Goal: Transaction & Acquisition: Purchase product/service

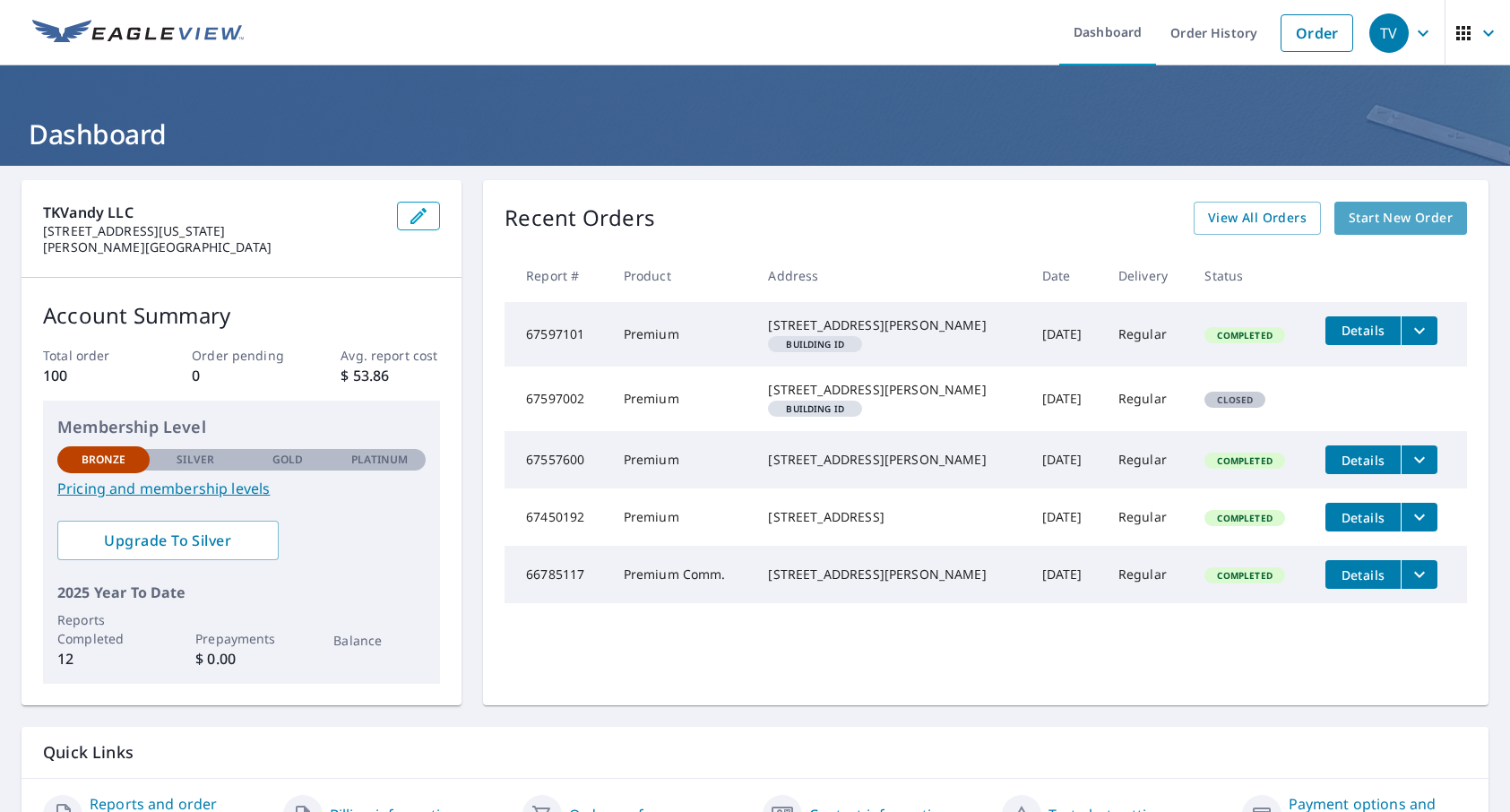
click at [1402, 224] on span "Start New Order" at bounding box center [1401, 218] width 104 height 23
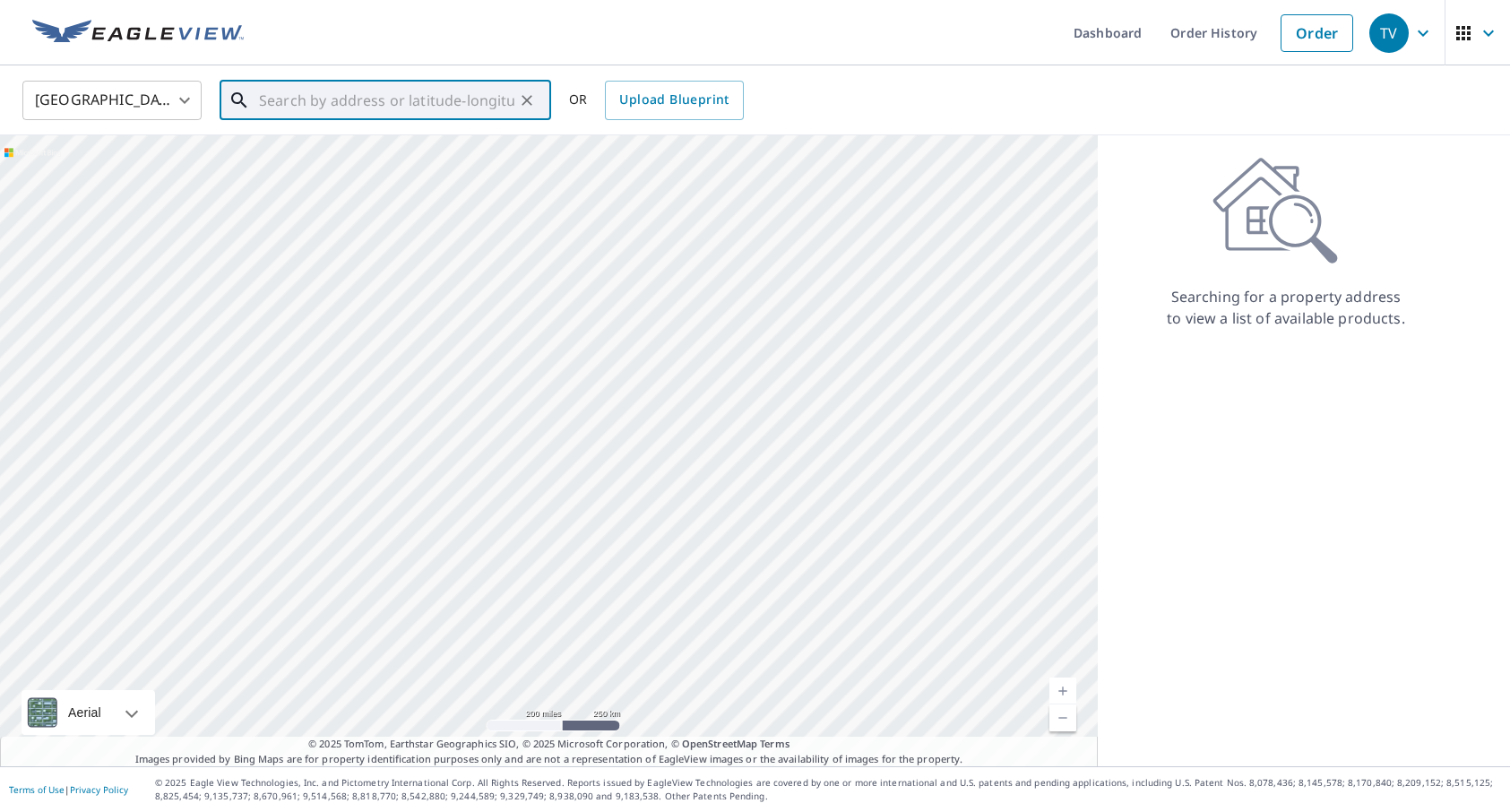
click at [389, 103] on input "text" at bounding box center [387, 100] width 255 height 50
click at [370, 171] on p "[GEOGRAPHIC_DATA]" at bounding box center [396, 172] width 281 height 18
type input "[STREET_ADDRESS]"
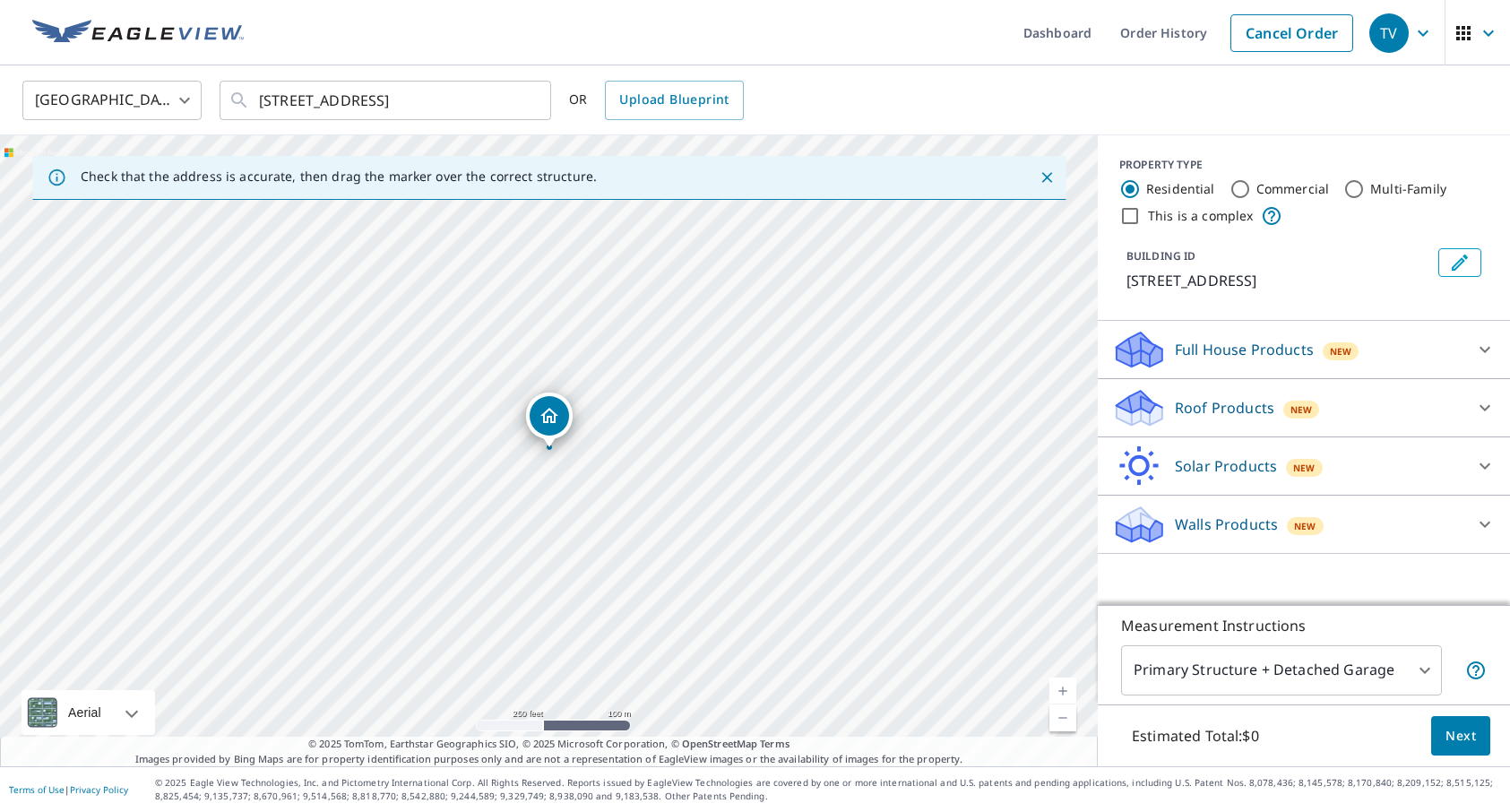
click at [588, 431] on div "[STREET_ADDRESS]" at bounding box center [549, 450] width 1098 height 631
click at [557, 409] on icon "Dropped pin, building 1, Residential property, 126 Boca Lagoon Dr Panama City, …" at bounding box center [550, 416] width 22 height 22
drag, startPoint x: 451, startPoint y: 442, endPoint x: 802, endPoint y: 342, distance: 365.0
click at [801, 342] on div "[STREET_ADDRESS]" at bounding box center [549, 450] width 1098 height 631
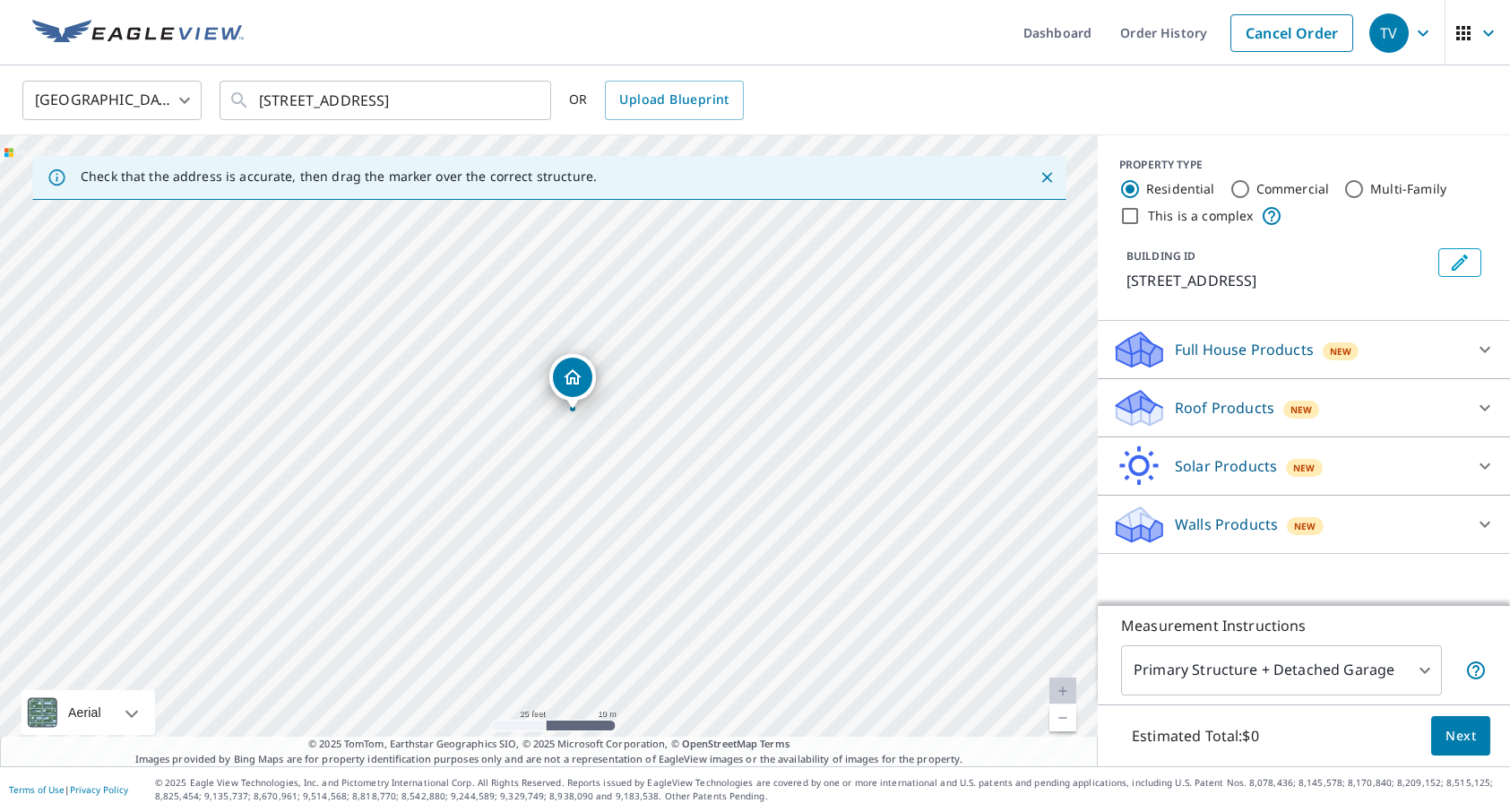
click at [573, 387] on icon "Dropped pin, building 1, Residential property, 126 Boca Lagoon Dr Panama City, …" at bounding box center [573, 378] width 22 height 22
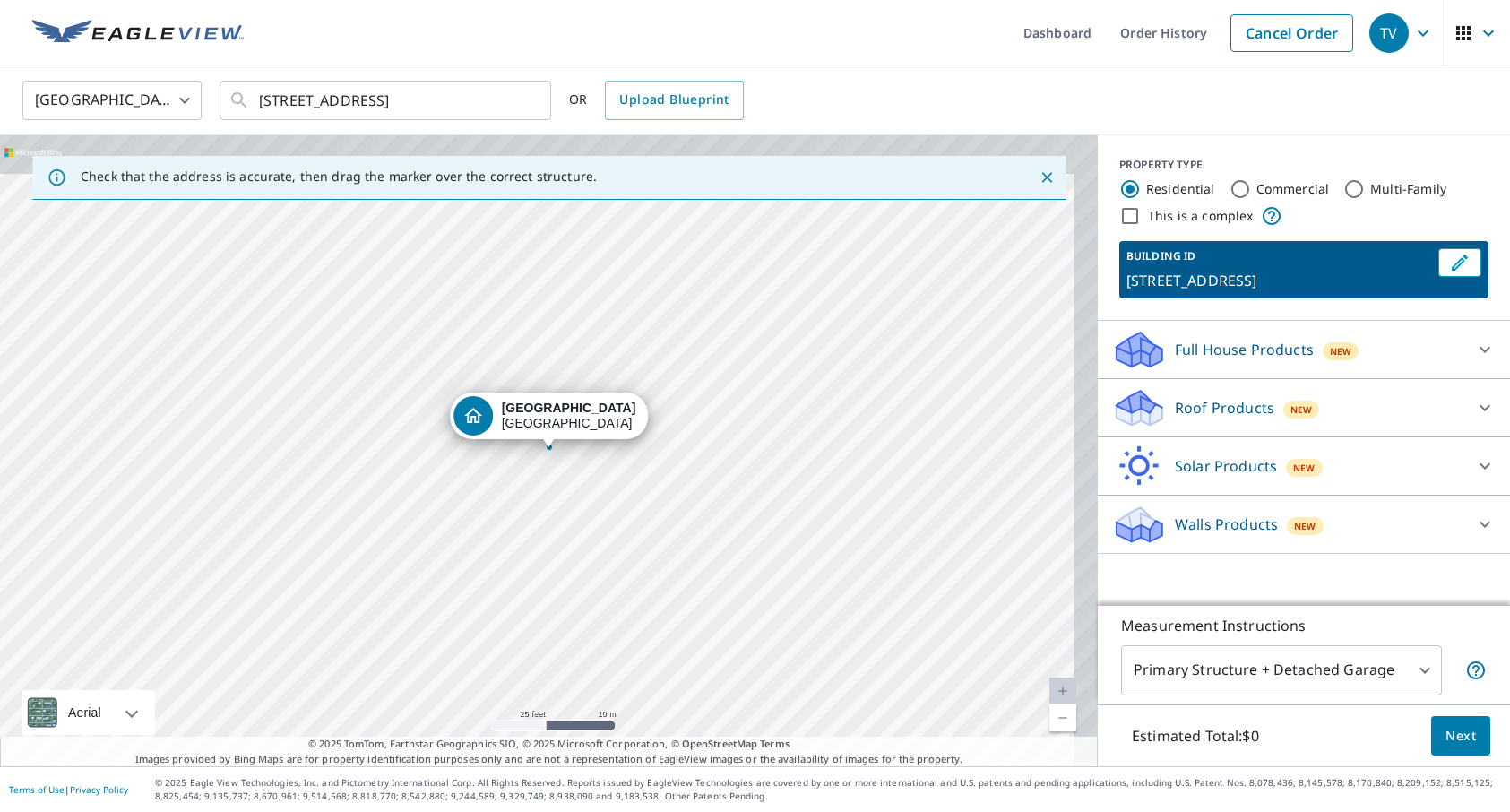
click at [573, 387] on div "[STREET_ADDRESS]" at bounding box center [549, 450] width 1098 height 631
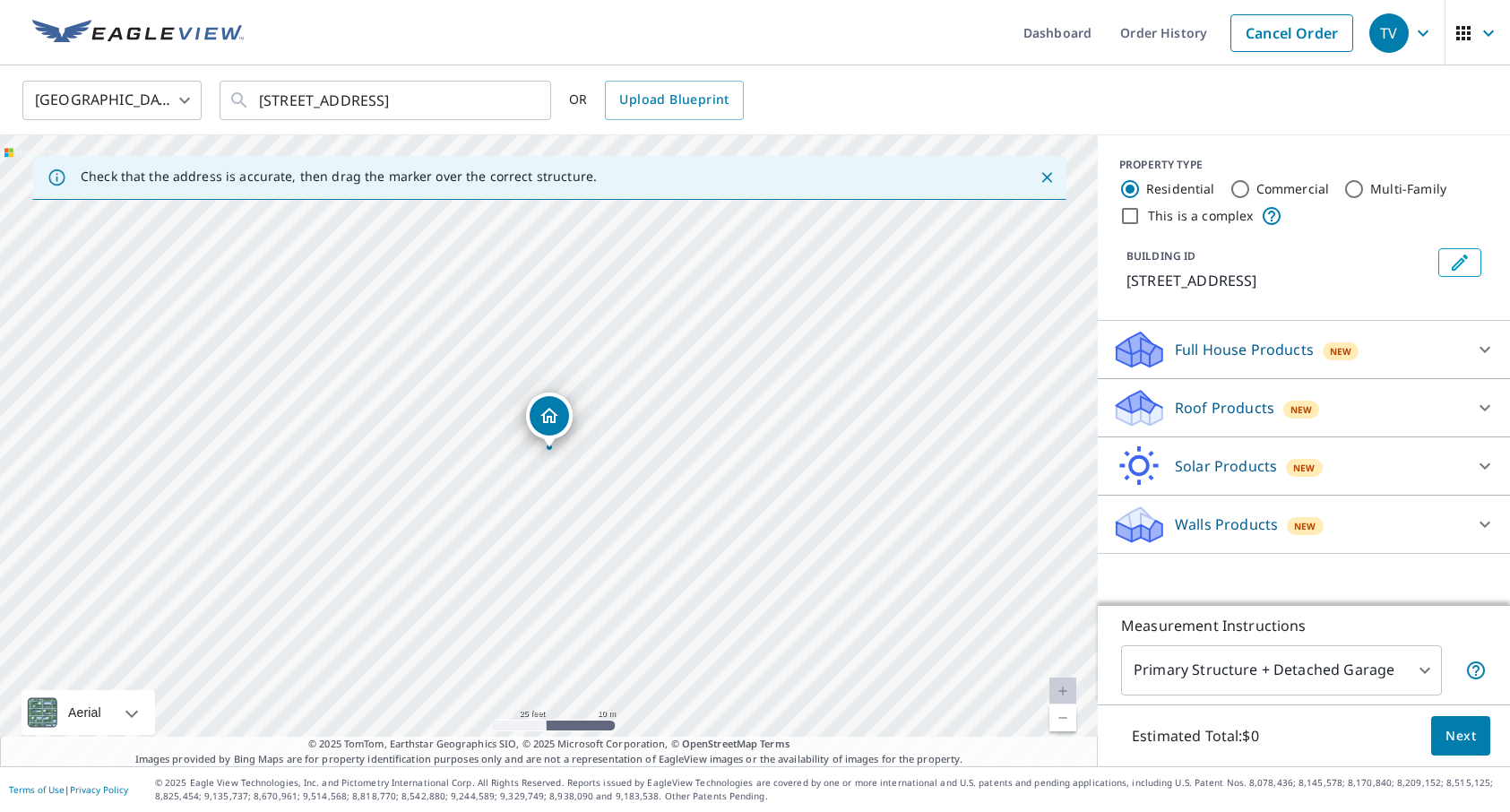
click at [539, 406] on icon "Dropped pin, building 1, Residential property, 126 Boca Lagoon Dr Panama City, …" at bounding box center [550, 416] width 22 height 22
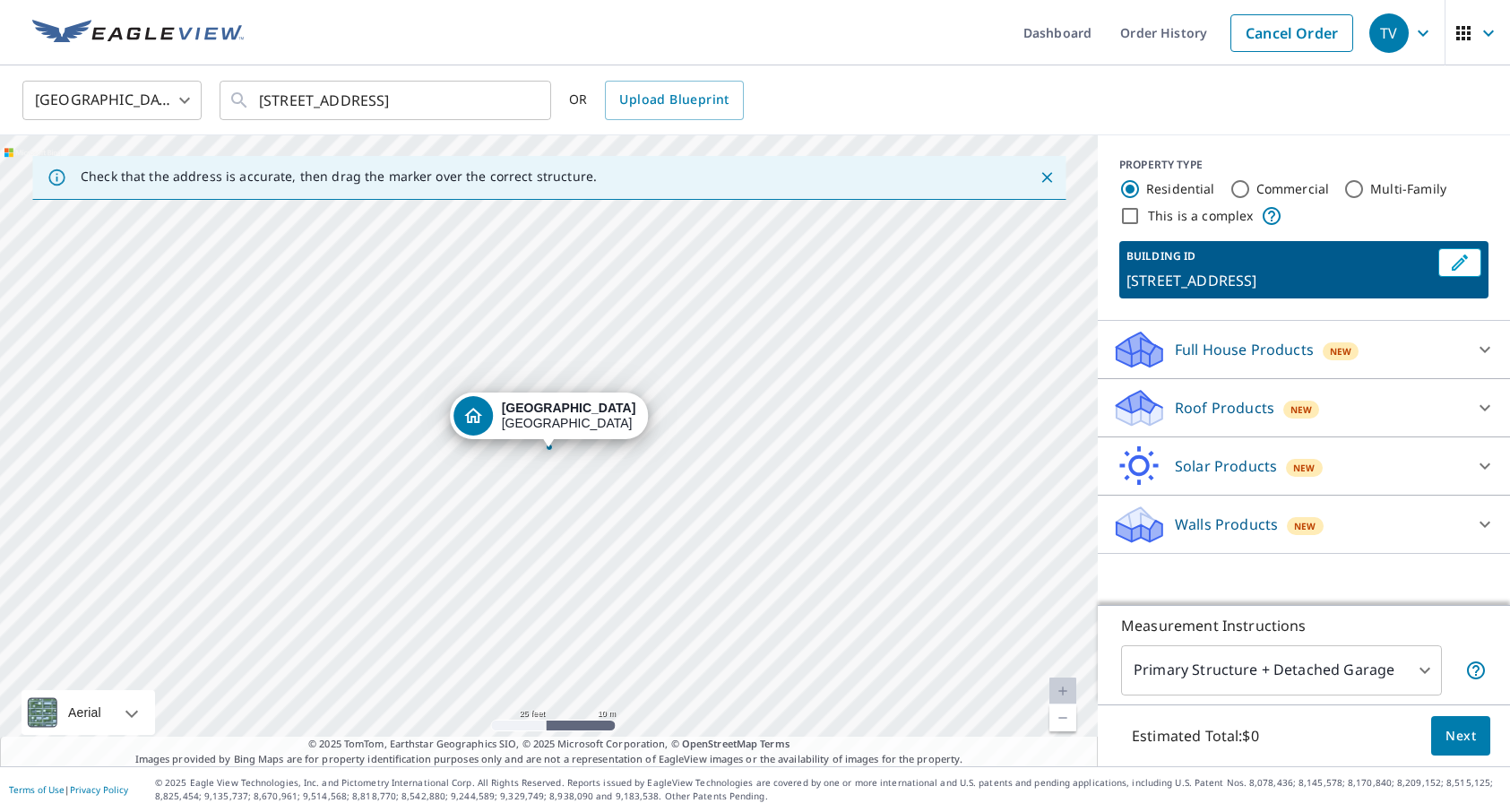
click at [1482, 352] on icon at bounding box center [1485, 350] width 22 height 22
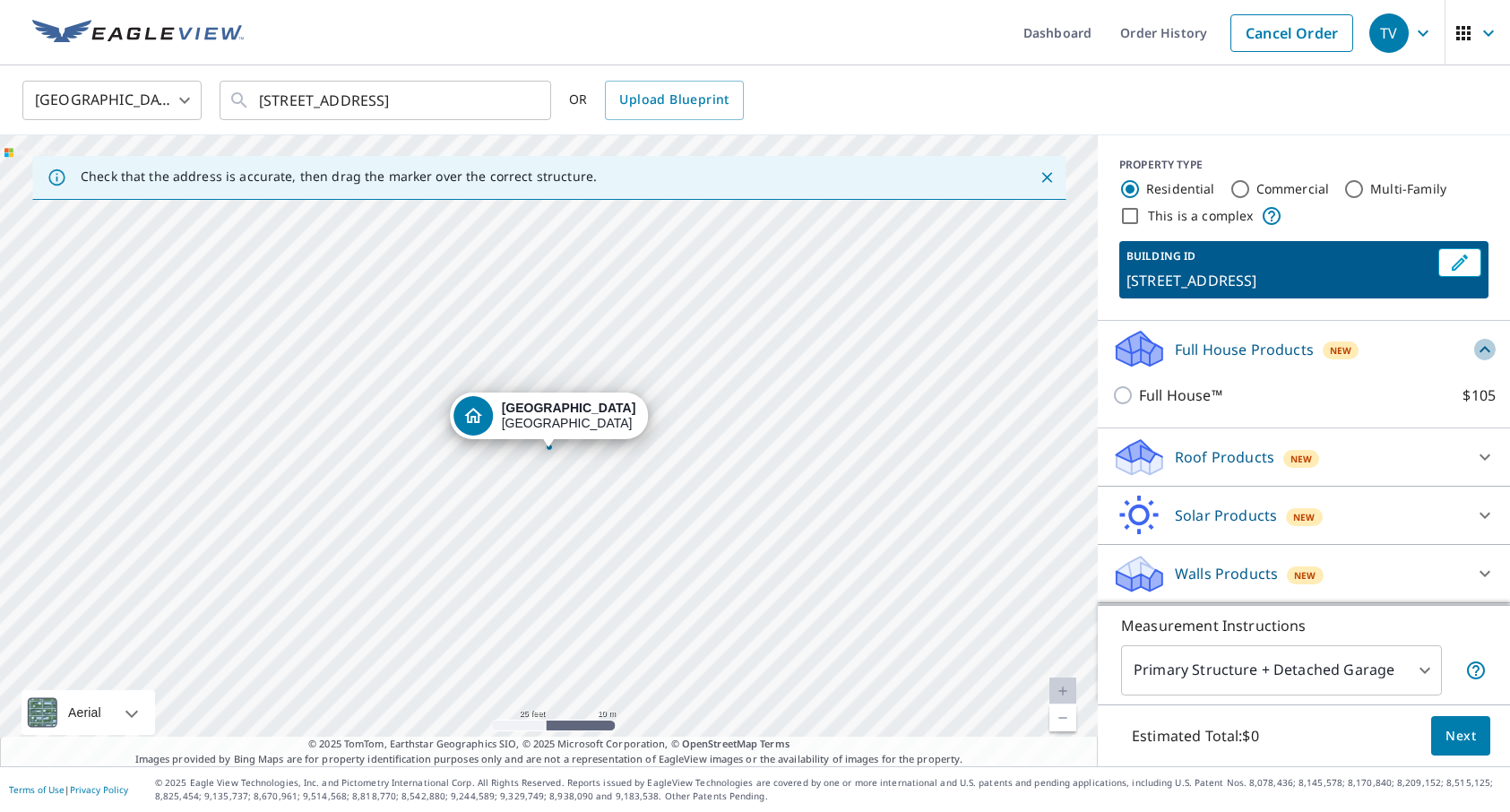
click at [1482, 352] on icon at bounding box center [1485, 350] width 22 height 22
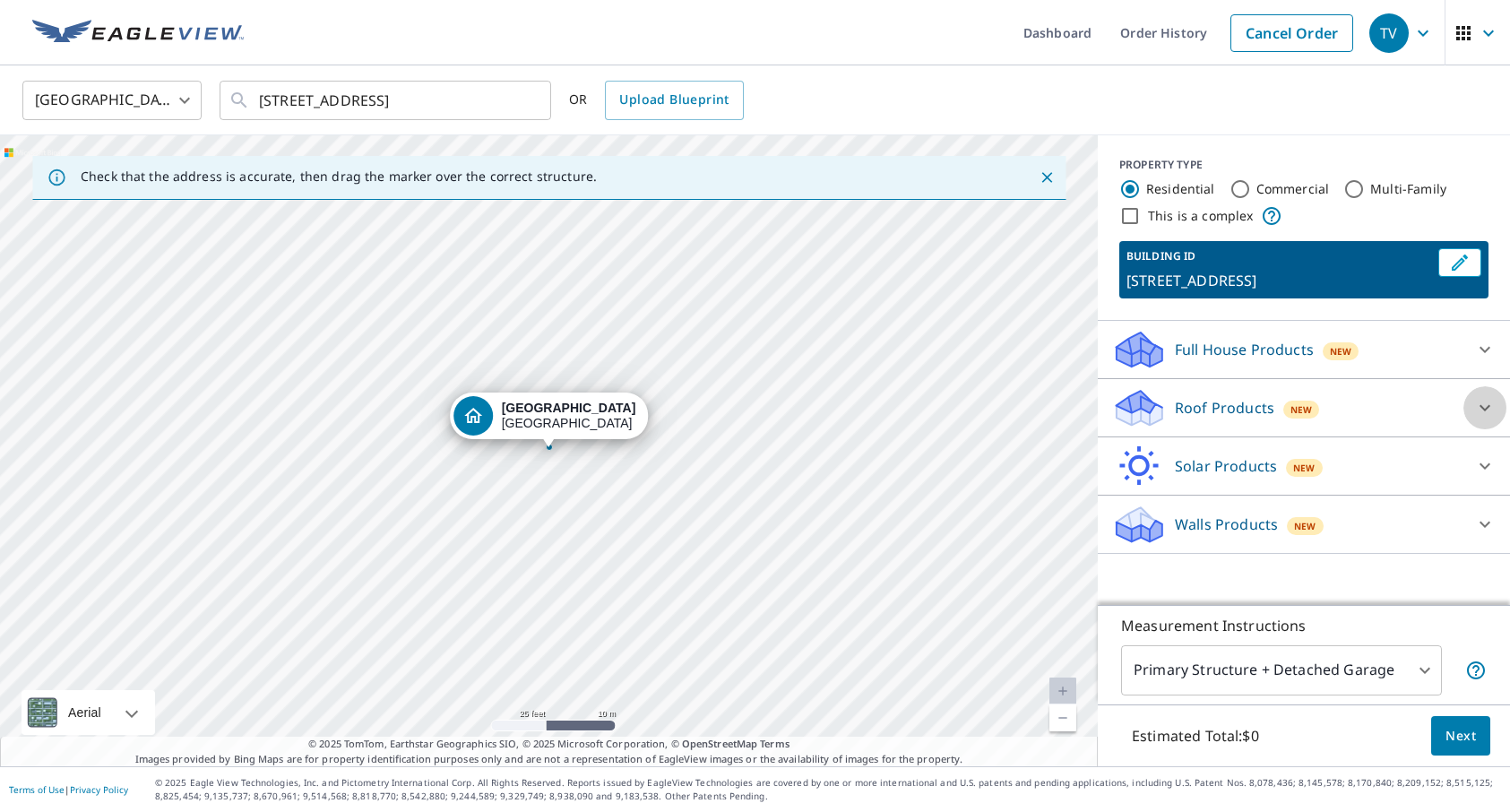
click at [1482, 404] on icon at bounding box center [1485, 407] width 22 height 22
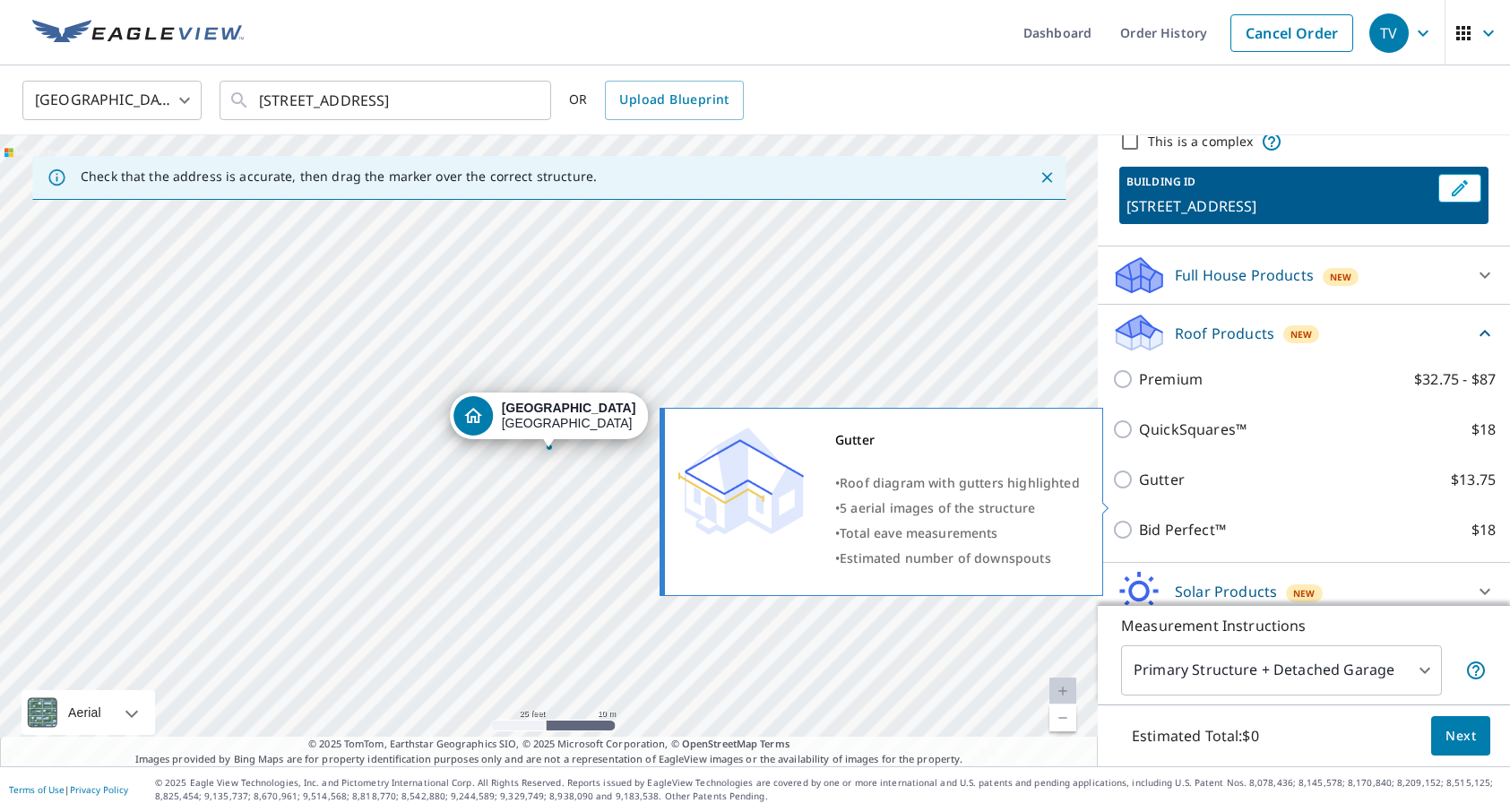
scroll to position [79, 0]
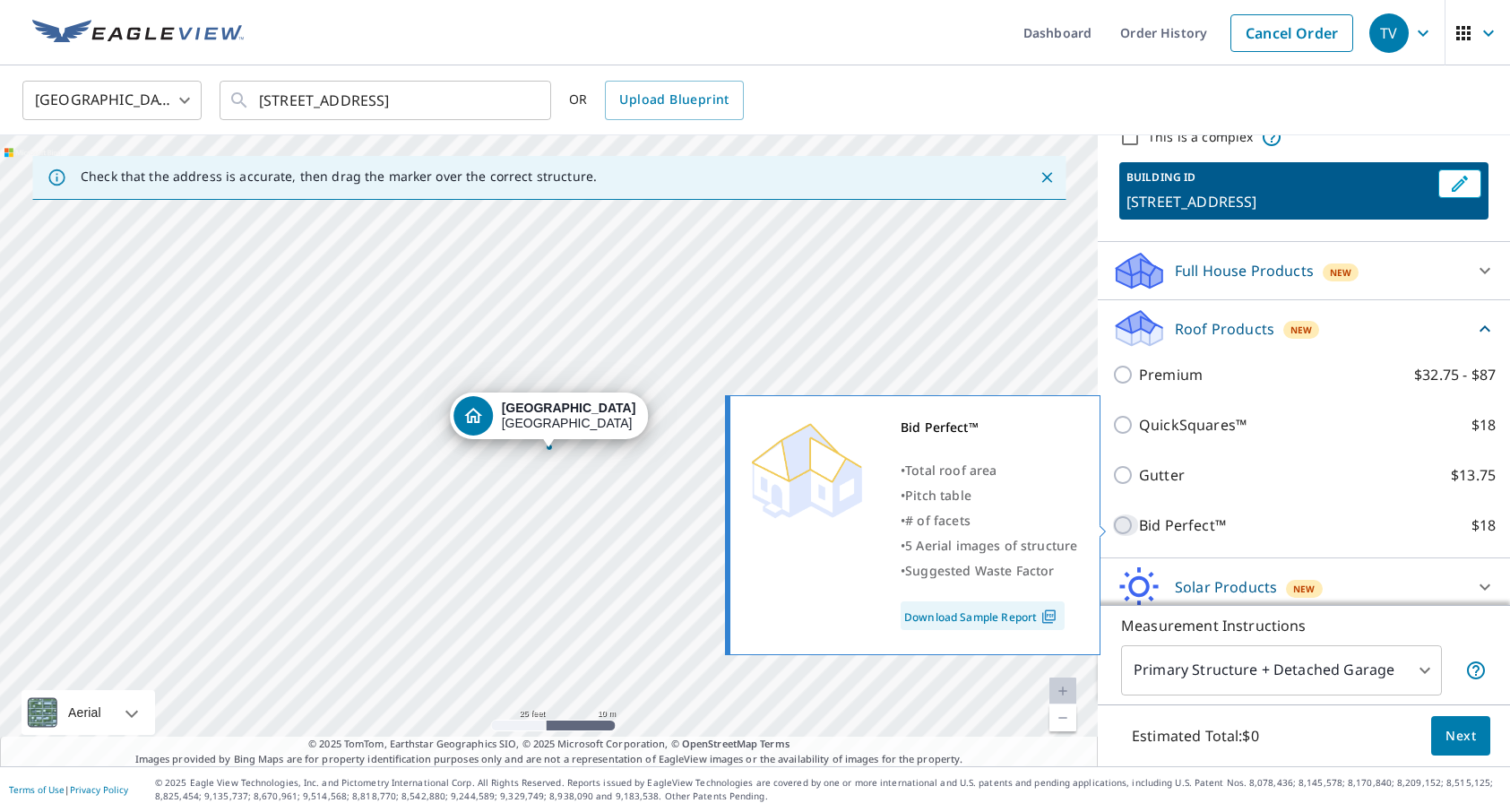
click at [1123, 523] on input "Bid Perfect™ $18" at bounding box center [1125, 526] width 27 height 22
checkbox input "true"
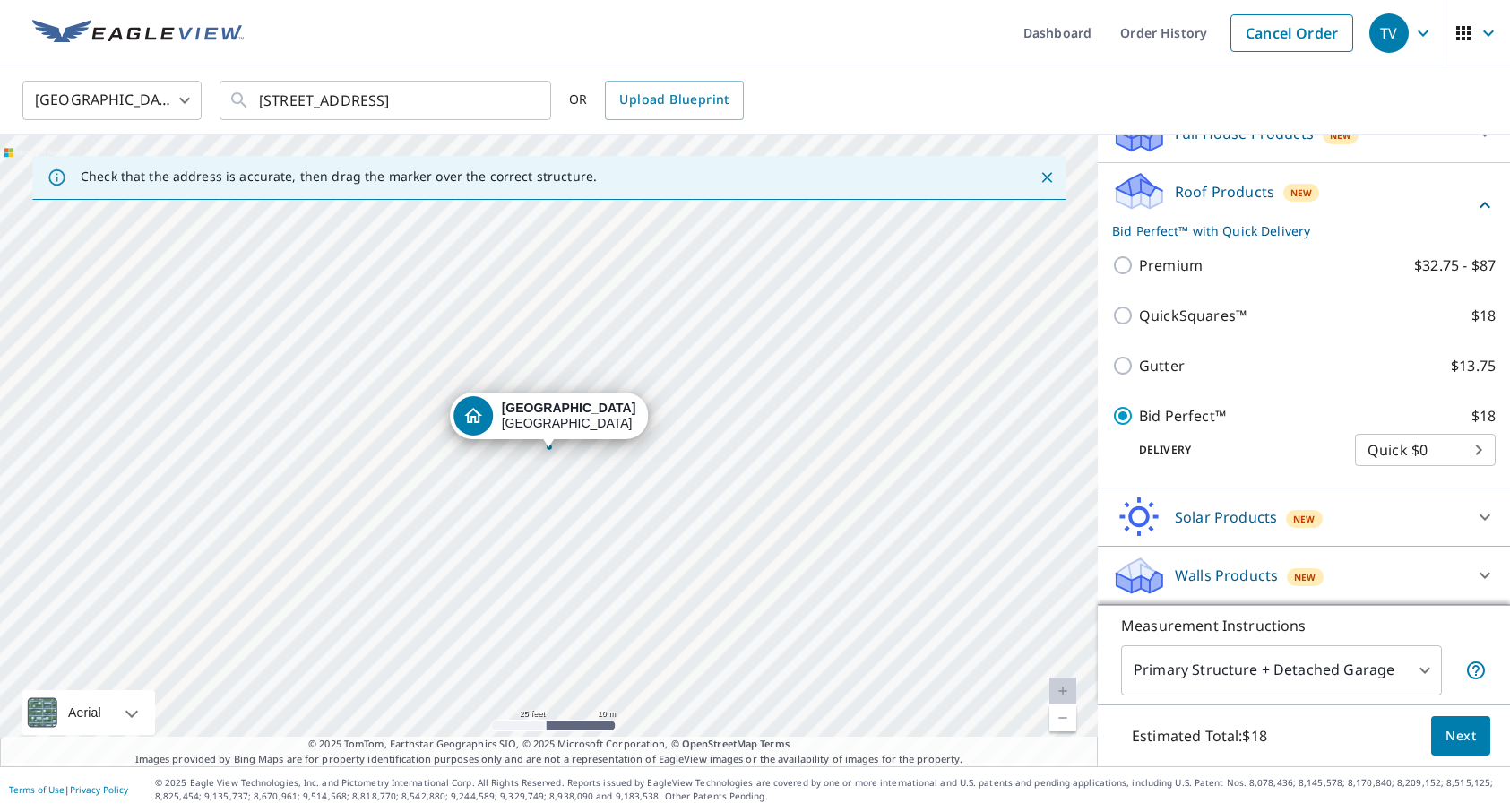
scroll to position [216, 0]
click at [1464, 736] on span "Next" at bounding box center [1461, 736] width 31 height 23
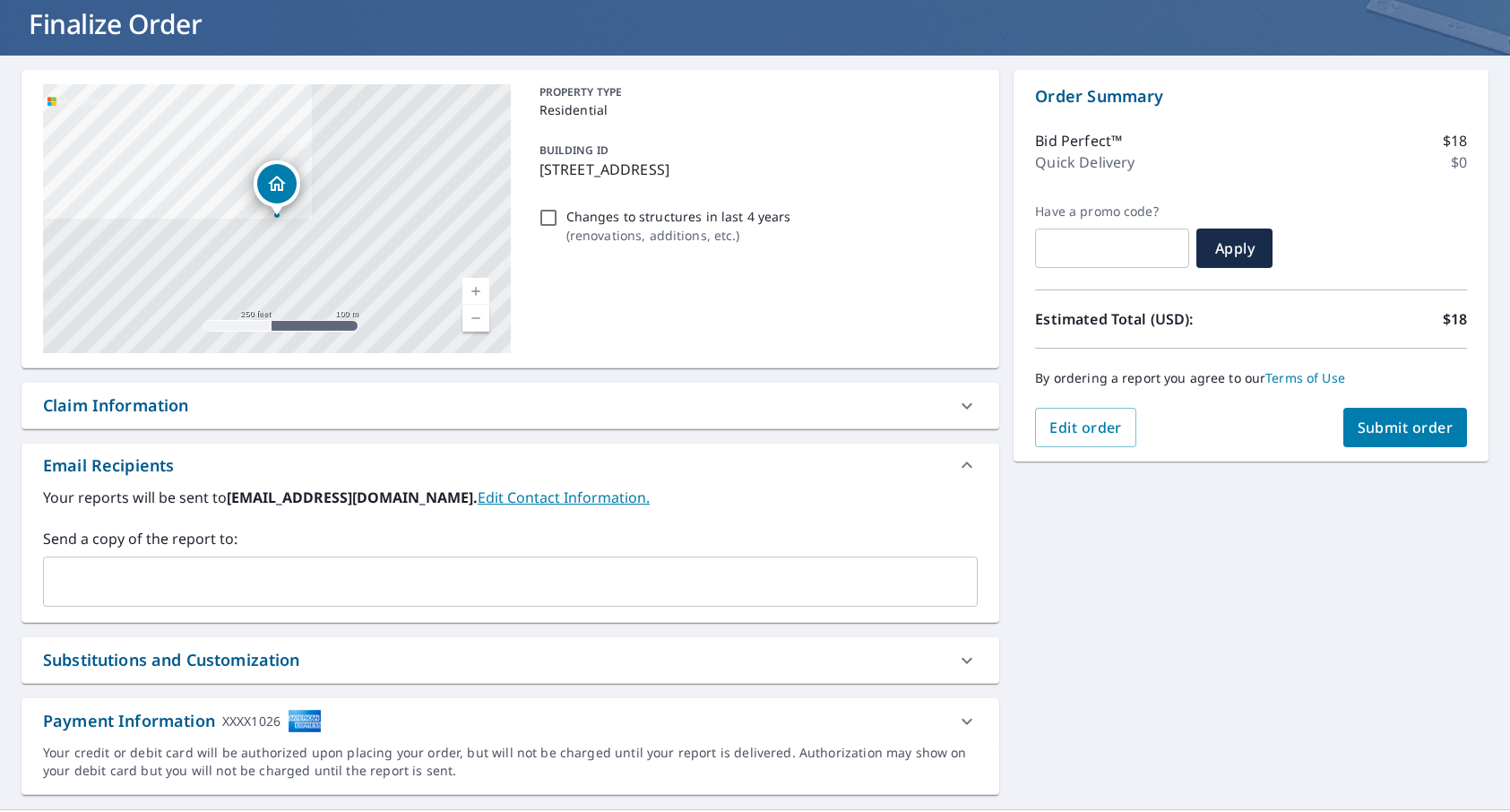
scroll to position [140, 0]
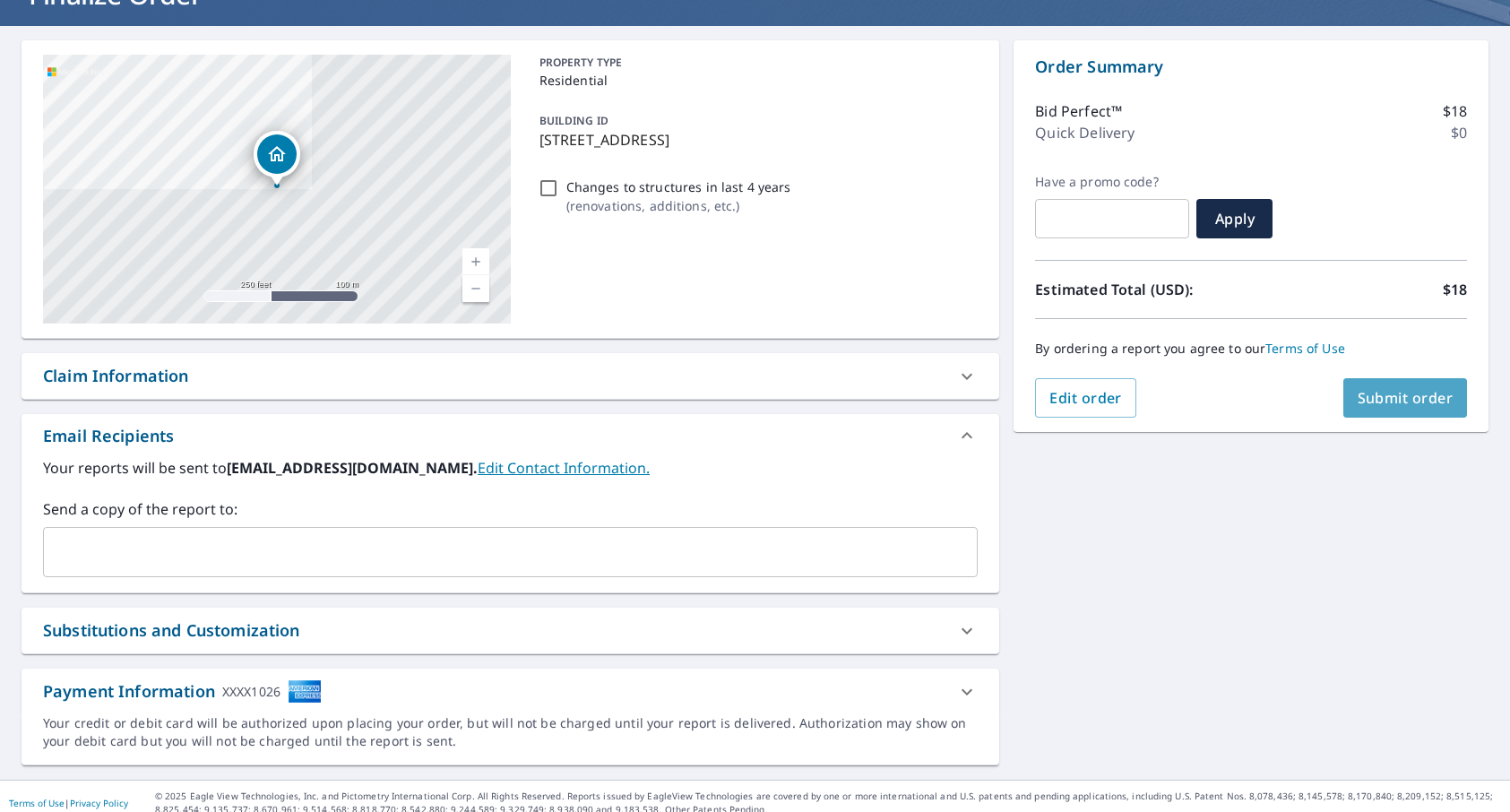
click at [1417, 398] on span "Submit order" at bounding box center [1406, 398] width 95 height 20
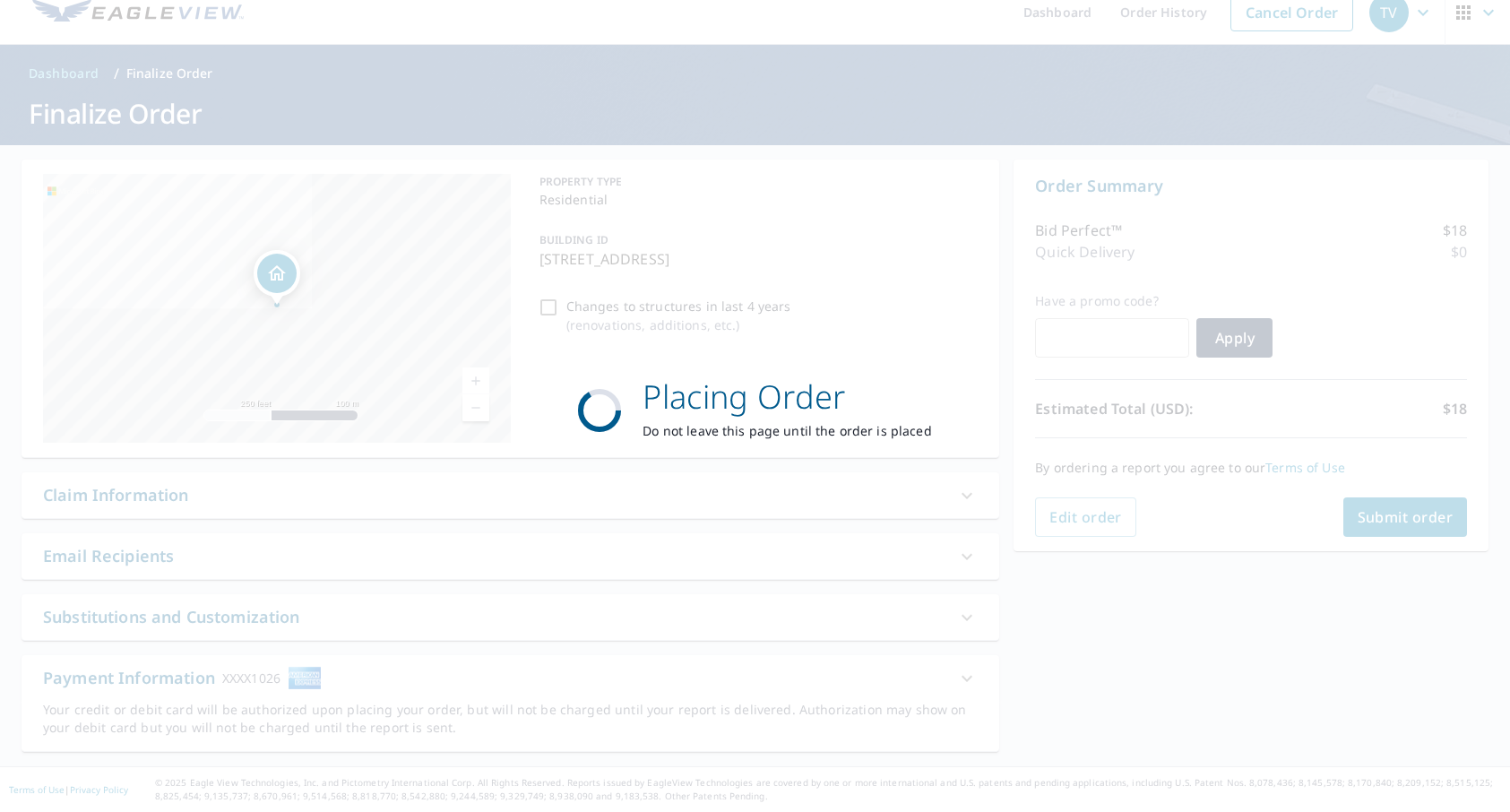
scroll to position [21, 0]
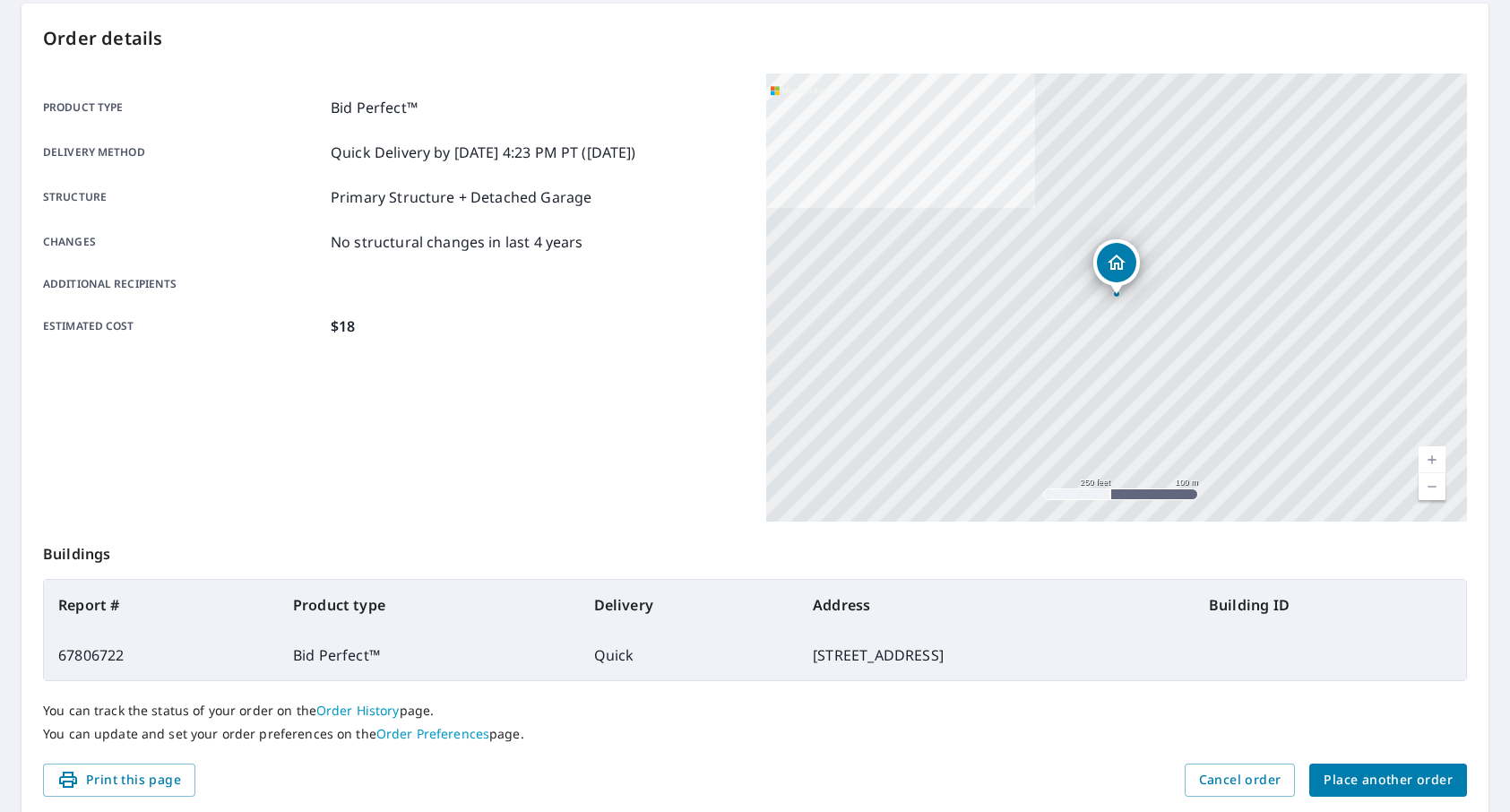
scroll to position [178, 0]
